Goal: Navigation & Orientation: Understand site structure

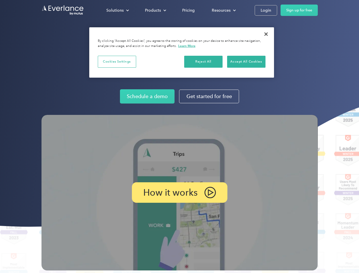
click at [180, 137] on img at bounding box center [180, 193] width 277 height 156
click at [118, 10] on div "Solutions" at bounding box center [114, 10] width 17 height 7
click at [155, 10] on div "Products" at bounding box center [153, 10] width 16 height 7
click at [223, 10] on div "Resources" at bounding box center [221, 10] width 19 height 7
click at [180, 193] on p "How it works" at bounding box center [170, 192] width 54 height 7
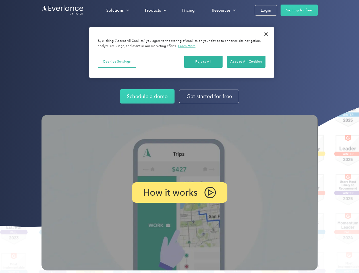
click at [117, 61] on button "Cookies Settings" at bounding box center [117, 62] width 38 height 12
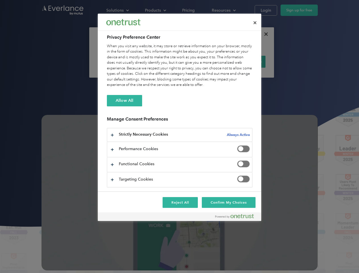
click at [204, 61] on div "When you visit any website, it may store or retrieve information on your browse…" at bounding box center [180, 66] width 146 height 44
click at [246, 61] on div "When you visit any website, it may store or retrieve information on your browse…" at bounding box center [180, 66] width 146 height 44
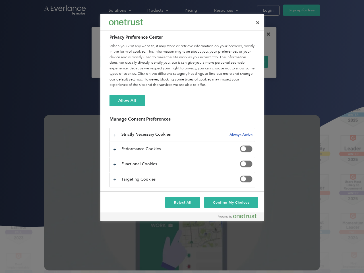
click at [266, 34] on div at bounding box center [182, 136] width 364 height 273
